Goal: Contribute content: Contribute content

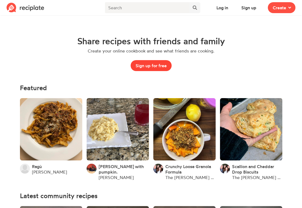
click at [137, 63] on button "Sign up for free" at bounding box center [151, 65] width 41 height 11
click at [142, 66] on button "Sign up for free" at bounding box center [151, 65] width 41 height 11
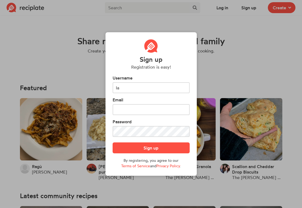
type input "l"
type input "laurapaddington"
click at [135, 116] on form "Username [PERSON_NAME] Email Password Sign up By registering, you agree to our …" at bounding box center [151, 122] width 77 height 94
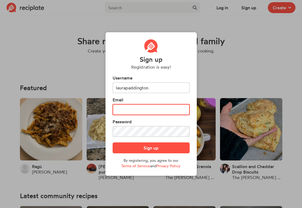
click at [134, 113] on input "text" at bounding box center [151, 109] width 77 height 11
type input "[EMAIL_ADDRESS][DOMAIN_NAME]"
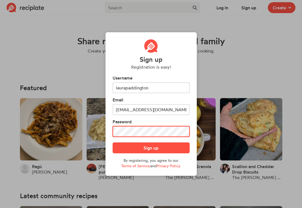
click at [151, 148] on button "Sign up" at bounding box center [151, 148] width 77 height 11
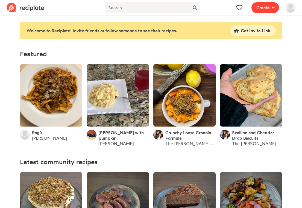
scroll to position [0, 0]
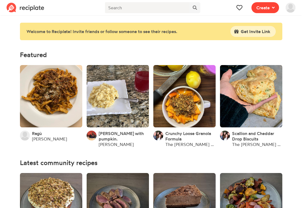
click at [275, 5] on button "Create" at bounding box center [266, 7] width 28 height 11
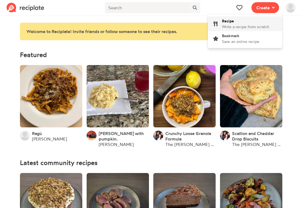
click at [243, 24] on div "Recipe Write a recipe from scratch" at bounding box center [245, 23] width 47 height 11
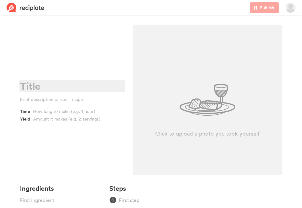
click at [39, 86] on div at bounding box center [71, 86] width 103 height 11
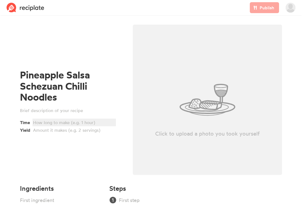
click at [47, 124] on div at bounding box center [73, 122] width 81 height 7
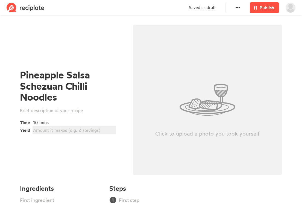
click at [50, 131] on div at bounding box center [73, 130] width 81 height 7
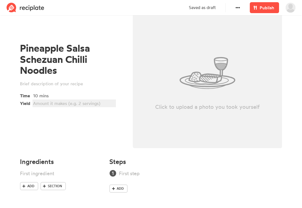
scroll to position [27, 0]
